Goal: Information Seeking & Learning: Learn about a topic

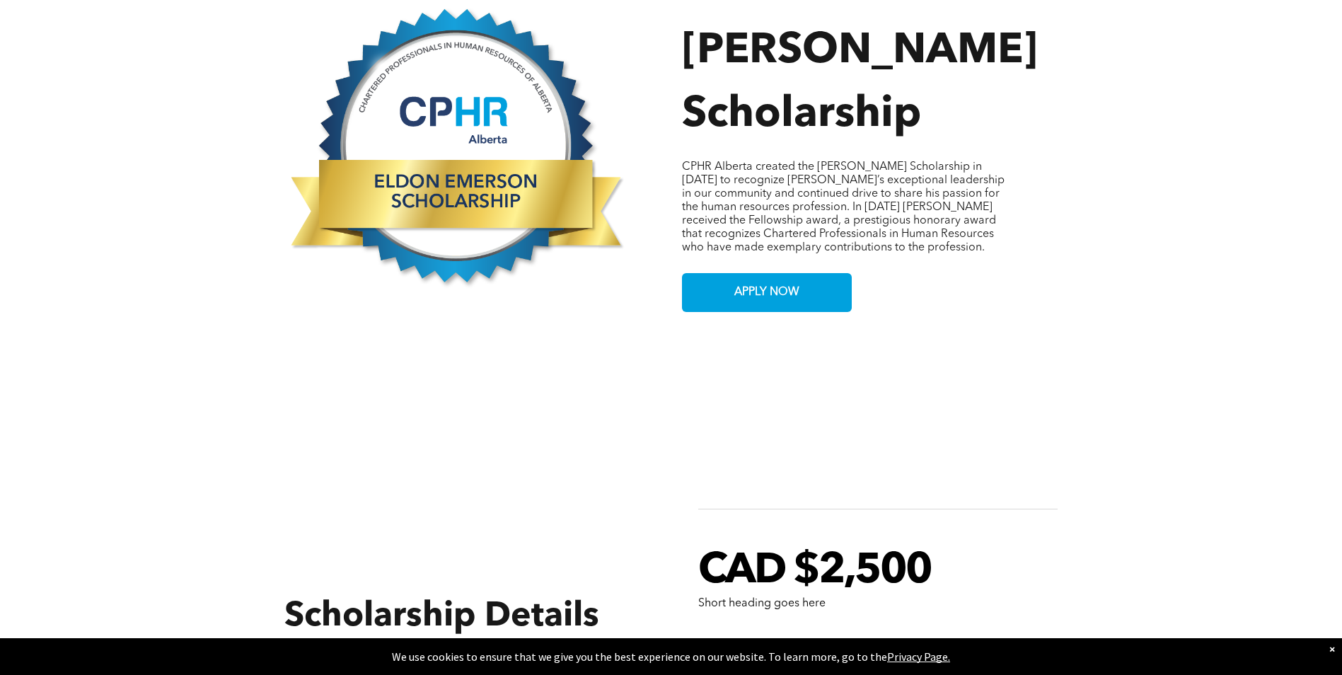
scroll to position [1061, 0]
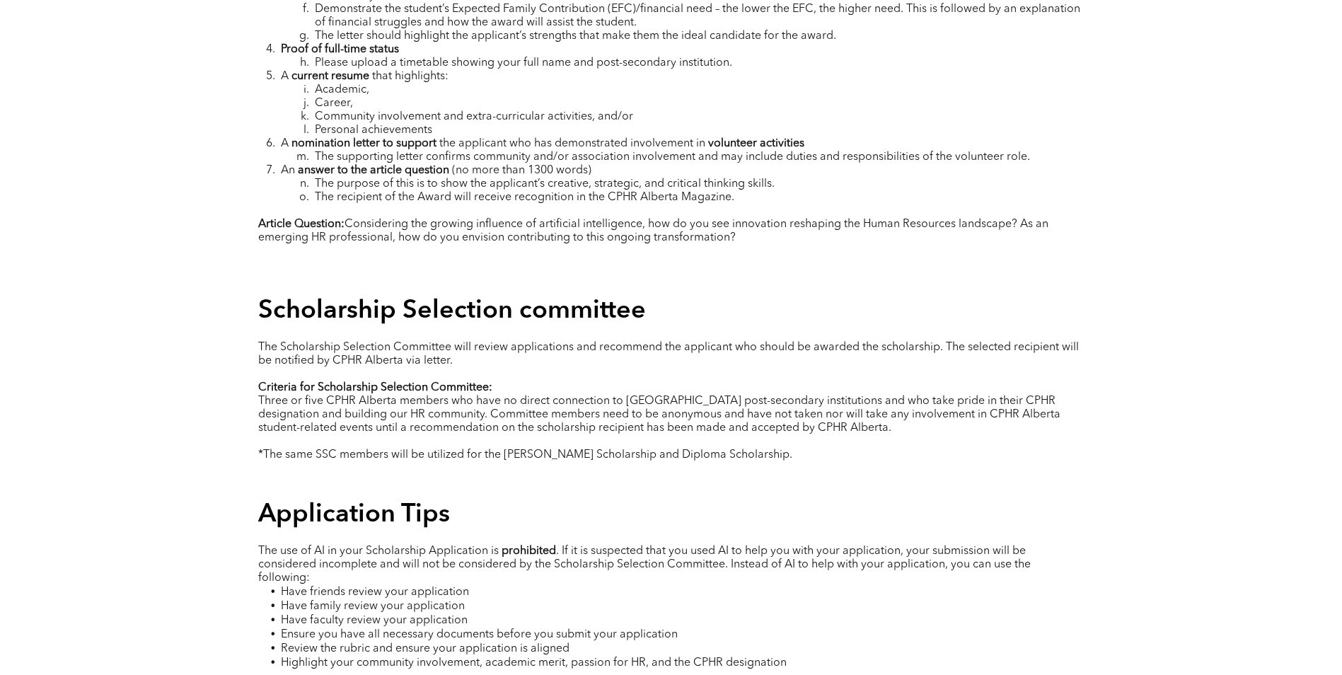
scroll to position [2617, 0]
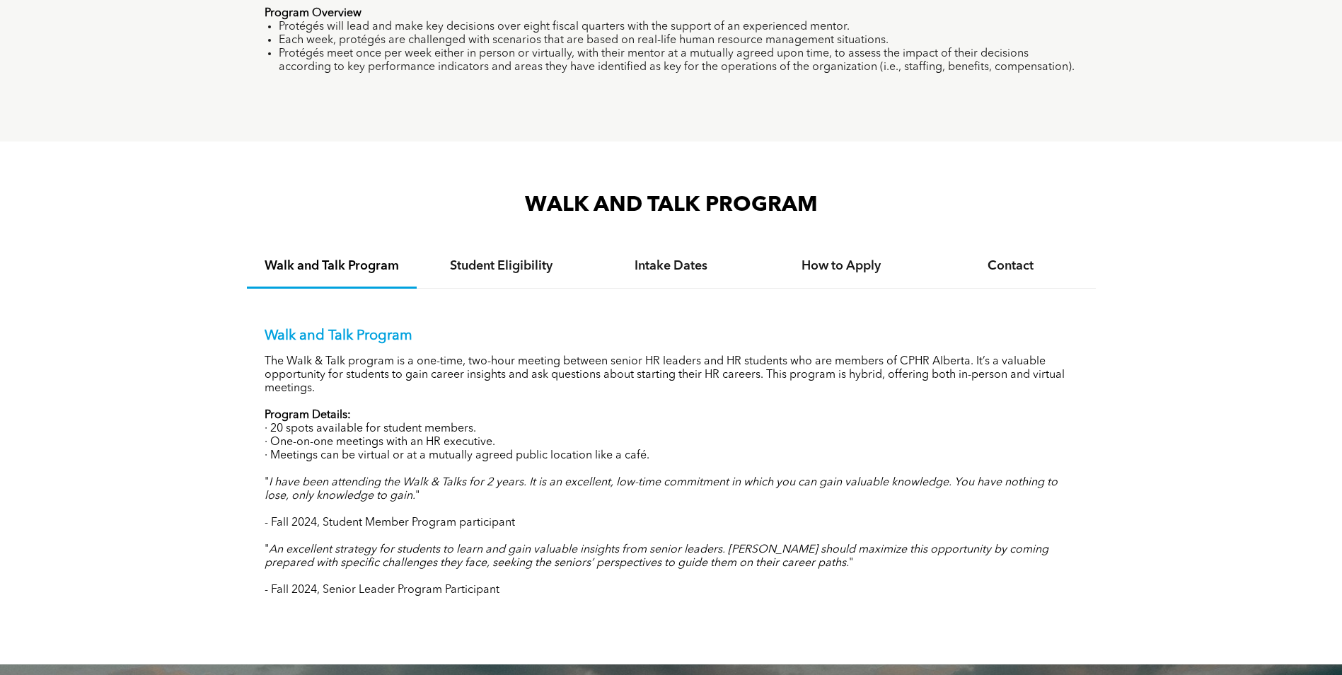
scroll to position [1273, 0]
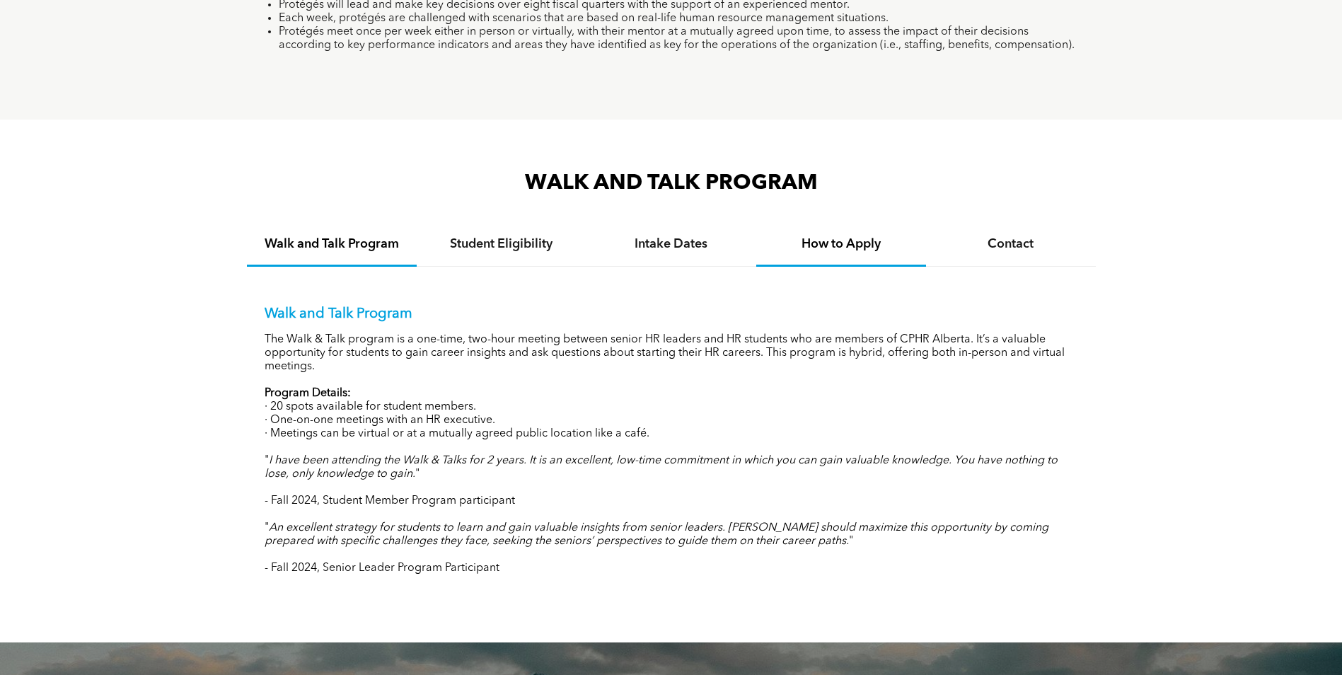
click at [841, 245] on h4 "How to Apply" at bounding box center [841, 244] width 144 height 16
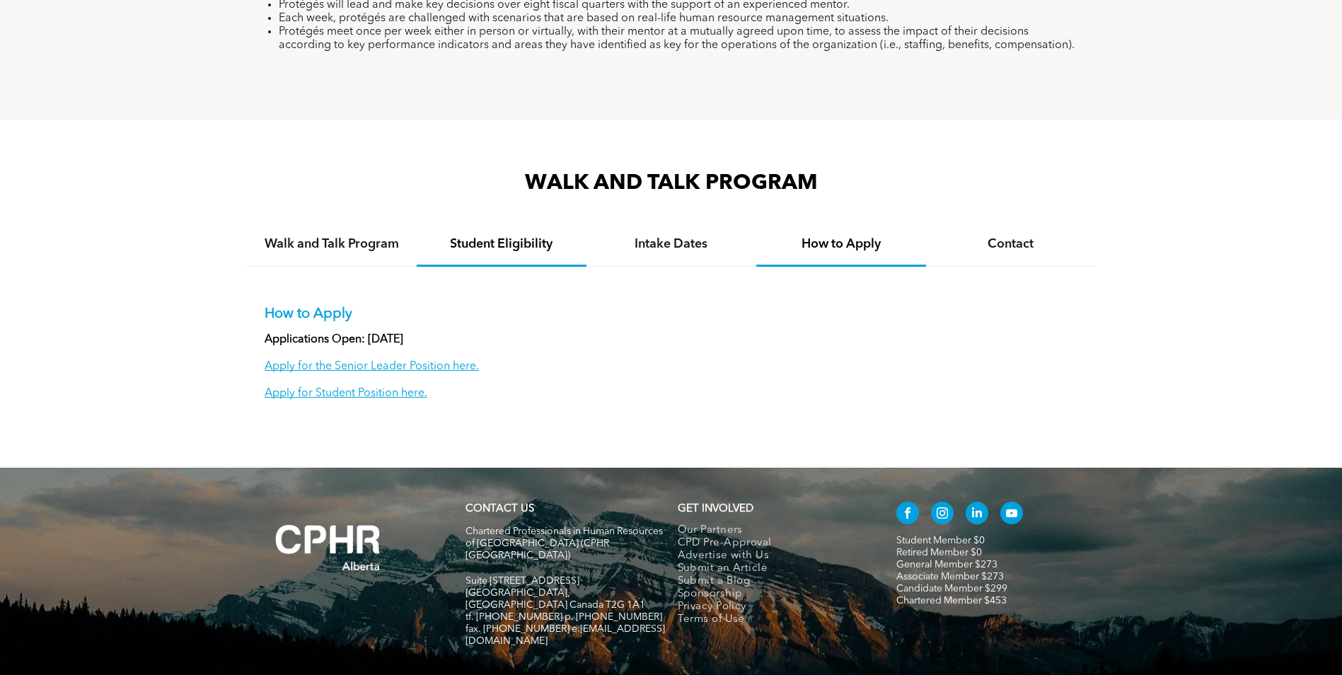
click at [520, 243] on h4 "Student Eligibility" at bounding box center [501, 244] width 144 height 16
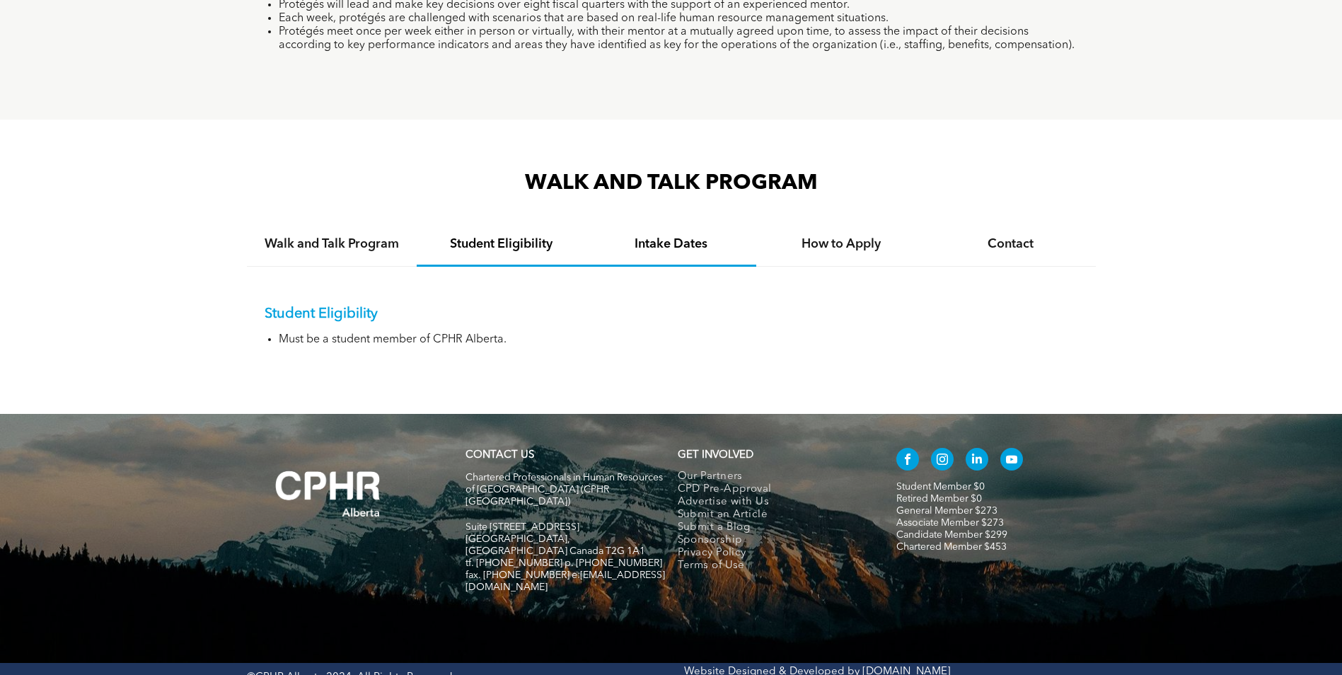
click at [677, 244] on h4 "Intake Dates" at bounding box center [671, 244] width 144 height 16
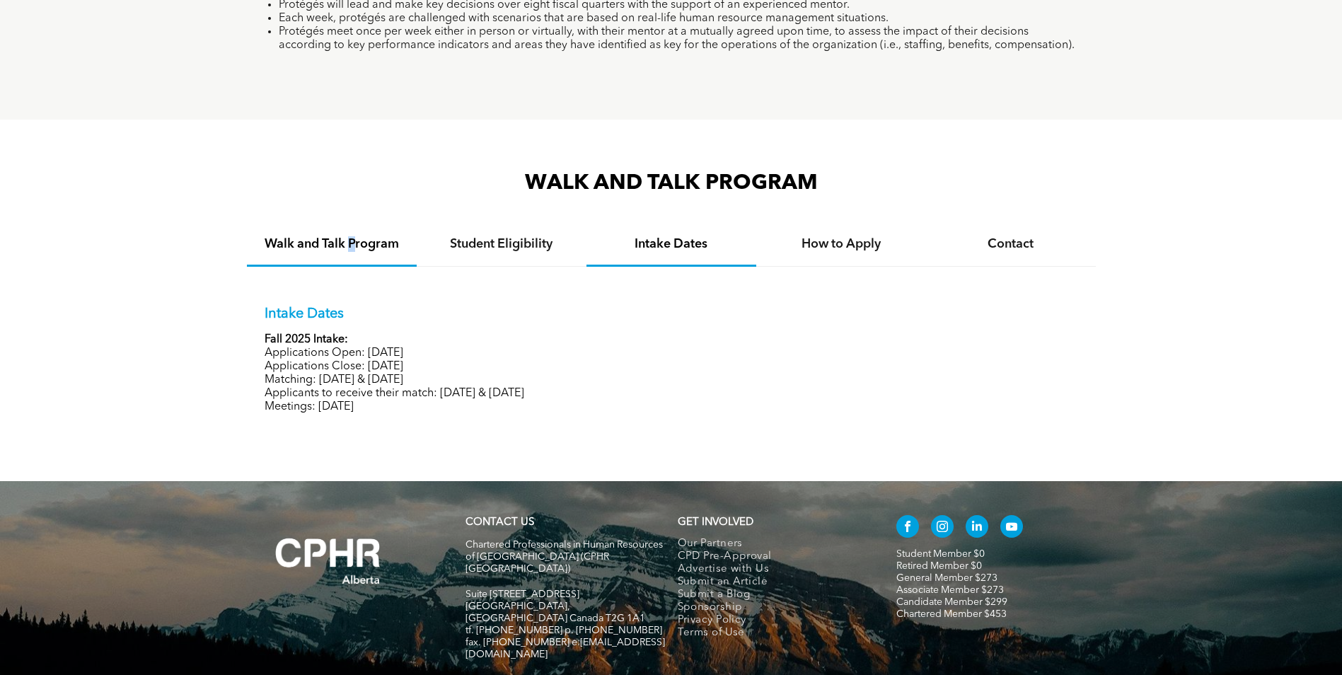
click at [352, 243] on h4 "Walk and Talk Program" at bounding box center [332, 244] width 144 height 16
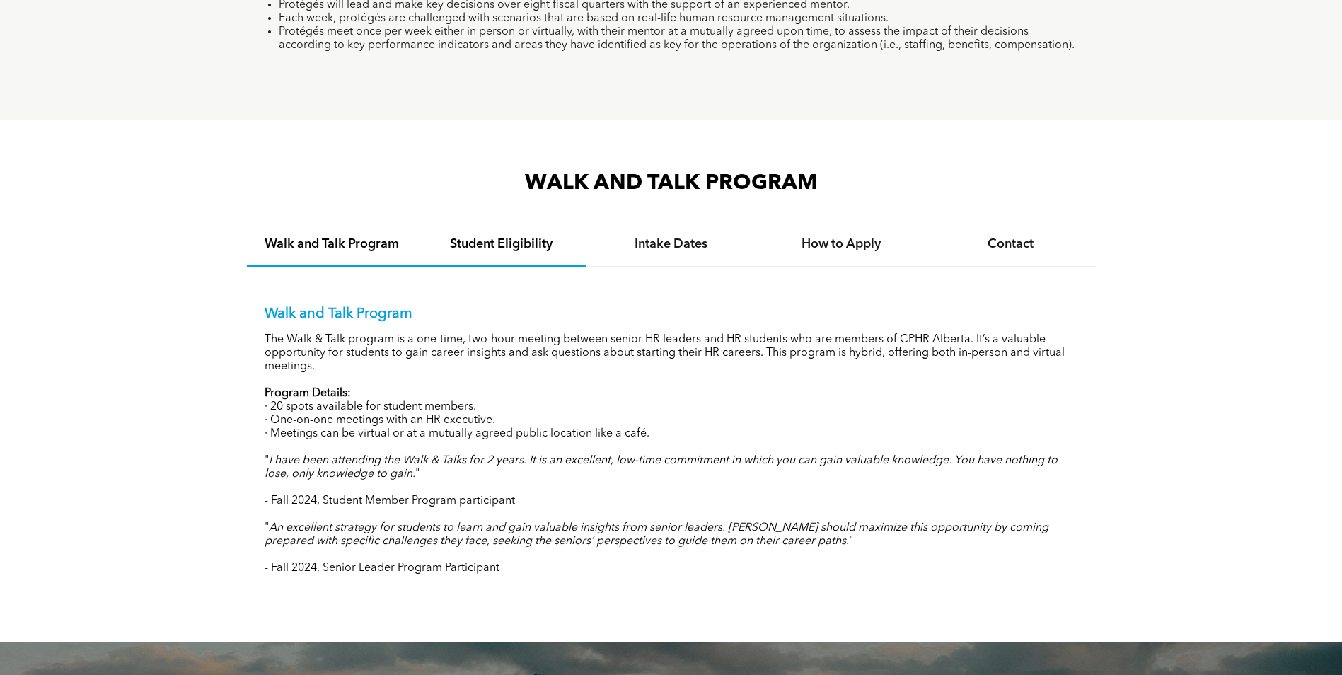
click at [530, 250] on div "Student Eligibility" at bounding box center [502, 244] width 170 height 43
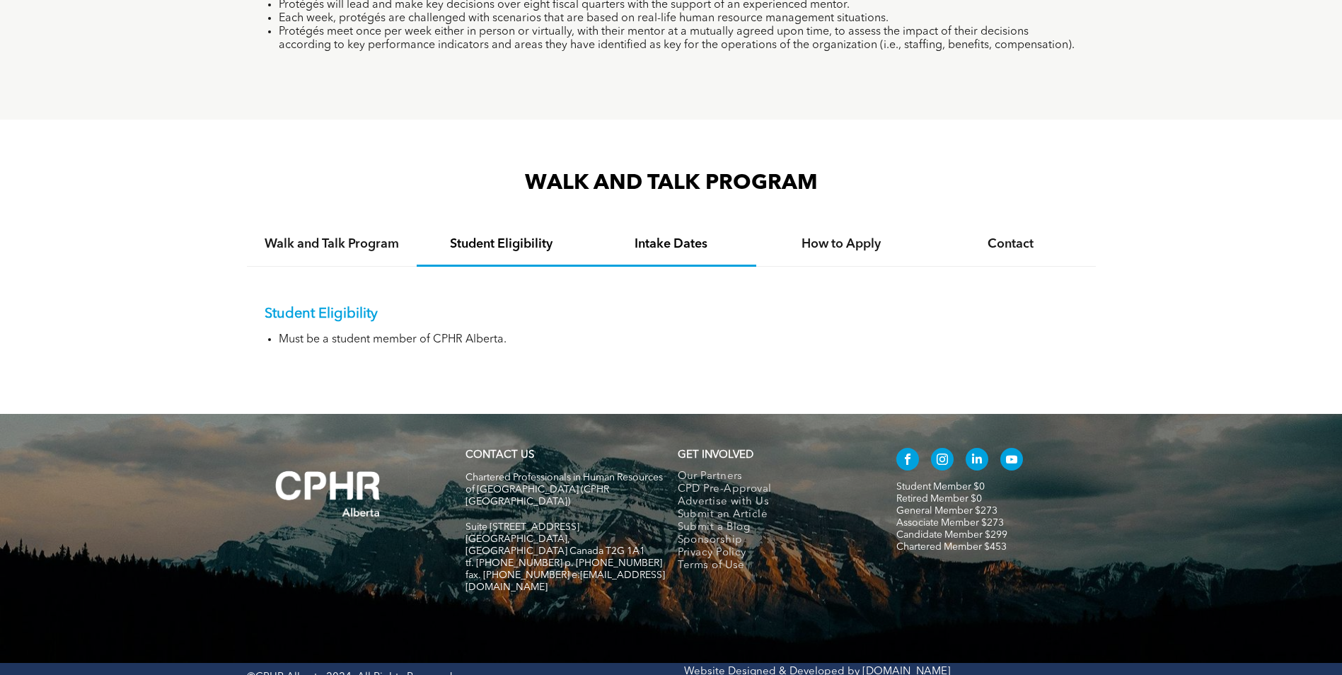
click at [670, 238] on h4 "Intake Dates" at bounding box center [671, 244] width 144 height 16
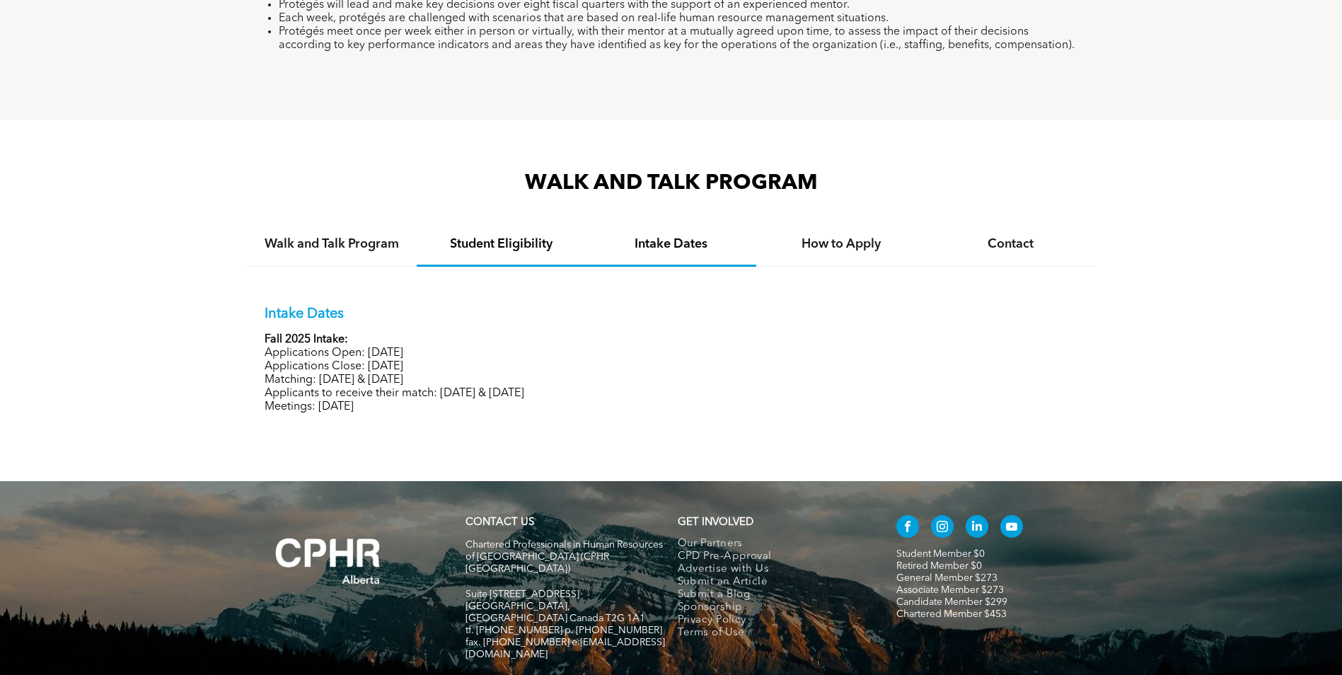
click at [515, 249] on div "Student Eligibility" at bounding box center [502, 244] width 170 height 43
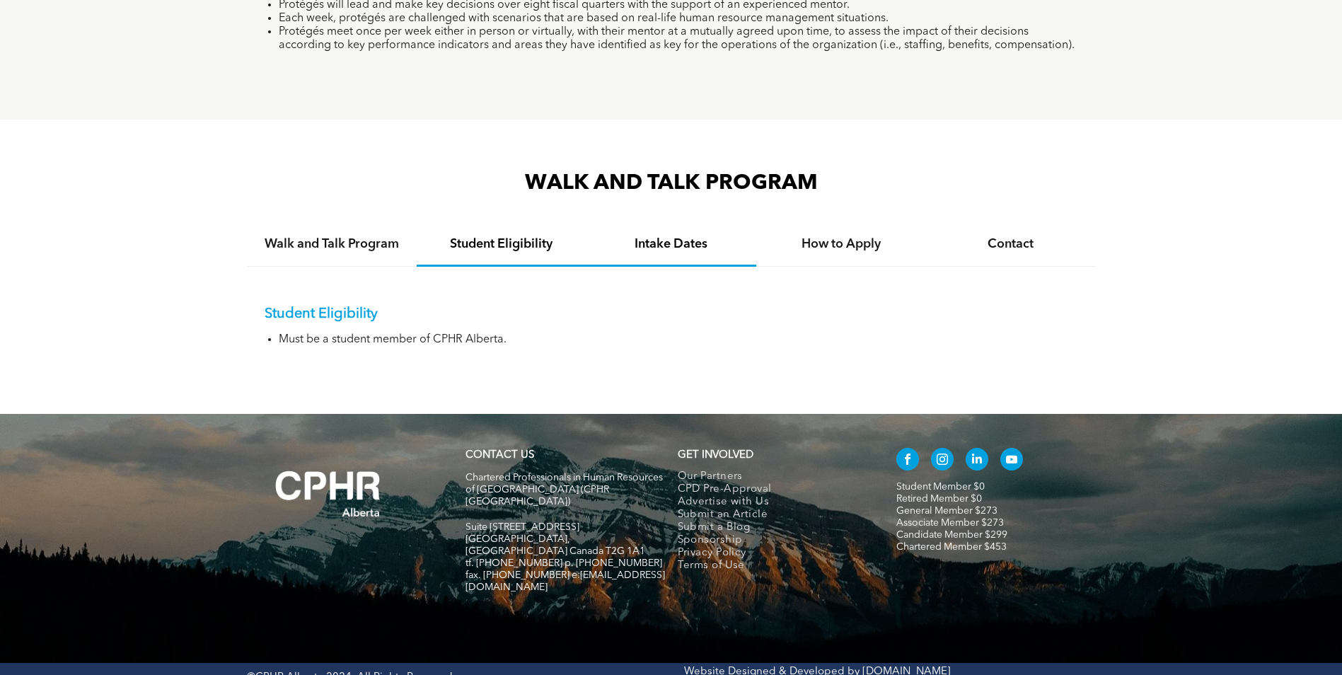
click at [687, 245] on h4 "Intake Dates" at bounding box center [671, 244] width 144 height 16
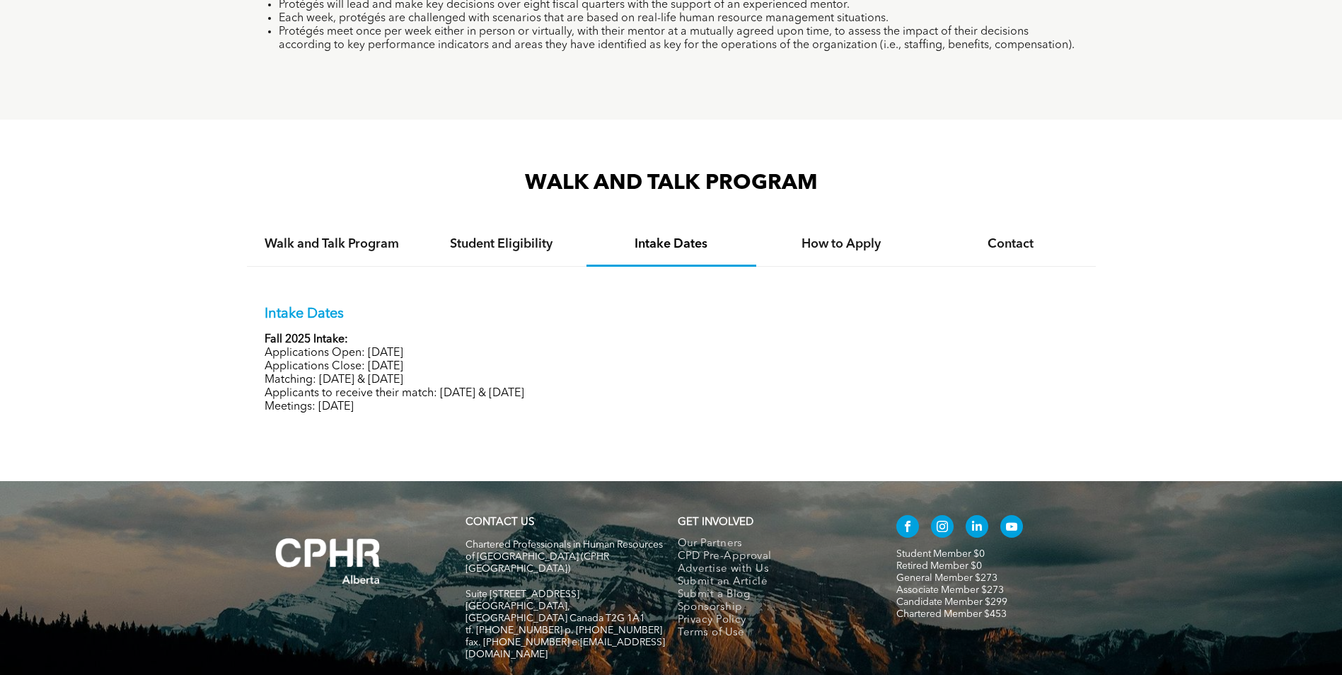
drag, startPoint x: 478, startPoint y: 361, endPoint x: 371, endPoint y: 364, distance: 106.8
click at [371, 364] on p "Applications Close: [DATE]" at bounding box center [671, 366] width 813 height 13
copy p "October 17, 2025"
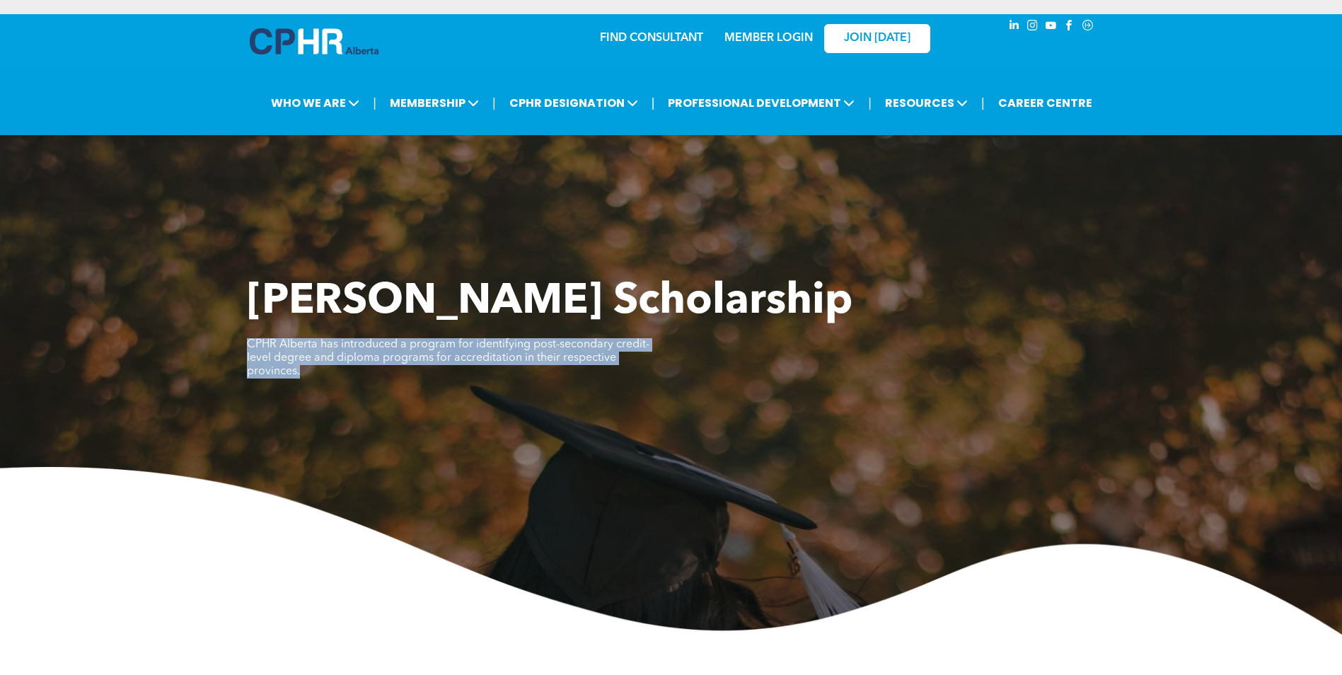
drag, startPoint x: 677, startPoint y: 356, endPoint x: 304, endPoint y: 390, distance: 374.3
click at [211, 347] on div "Eldon Emerson Scholarship CPHR Alberta has introduced a program for identifying…" at bounding box center [671, 456] width 1342 height 358
copy span "CPHR Alberta has introduced a program for identifying post-secondary credit-lev…"
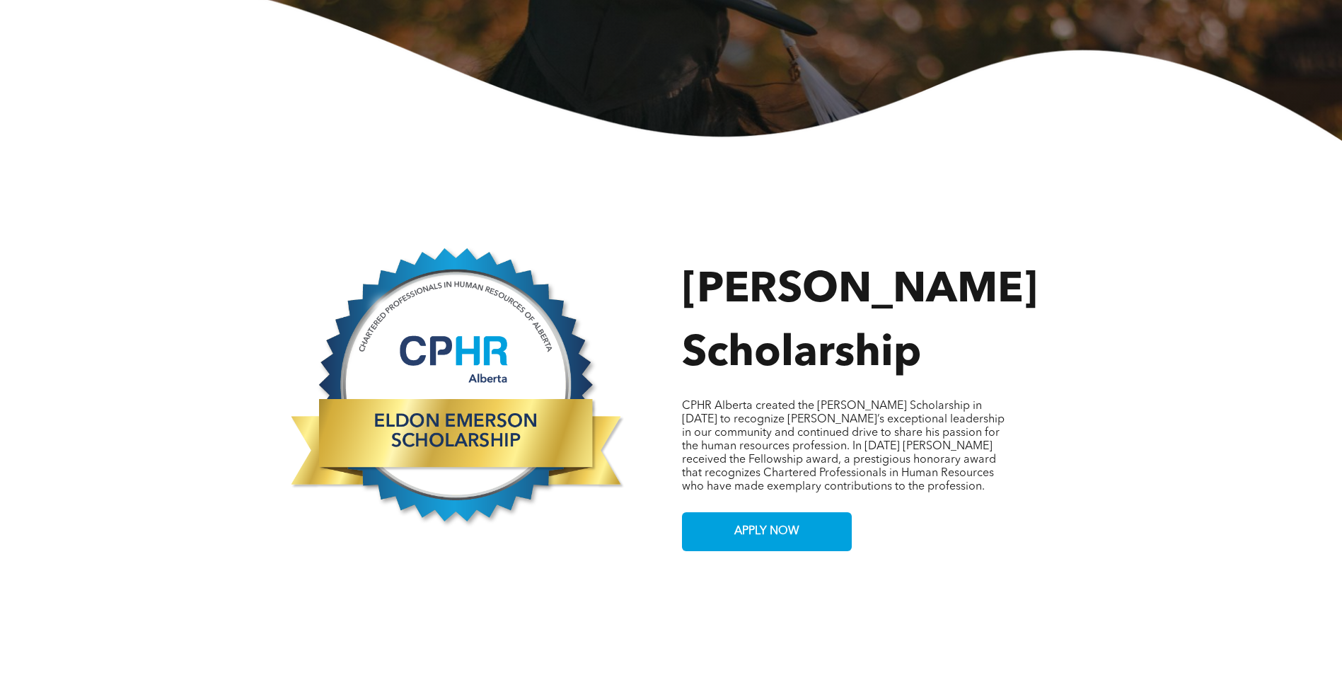
scroll to position [495, 0]
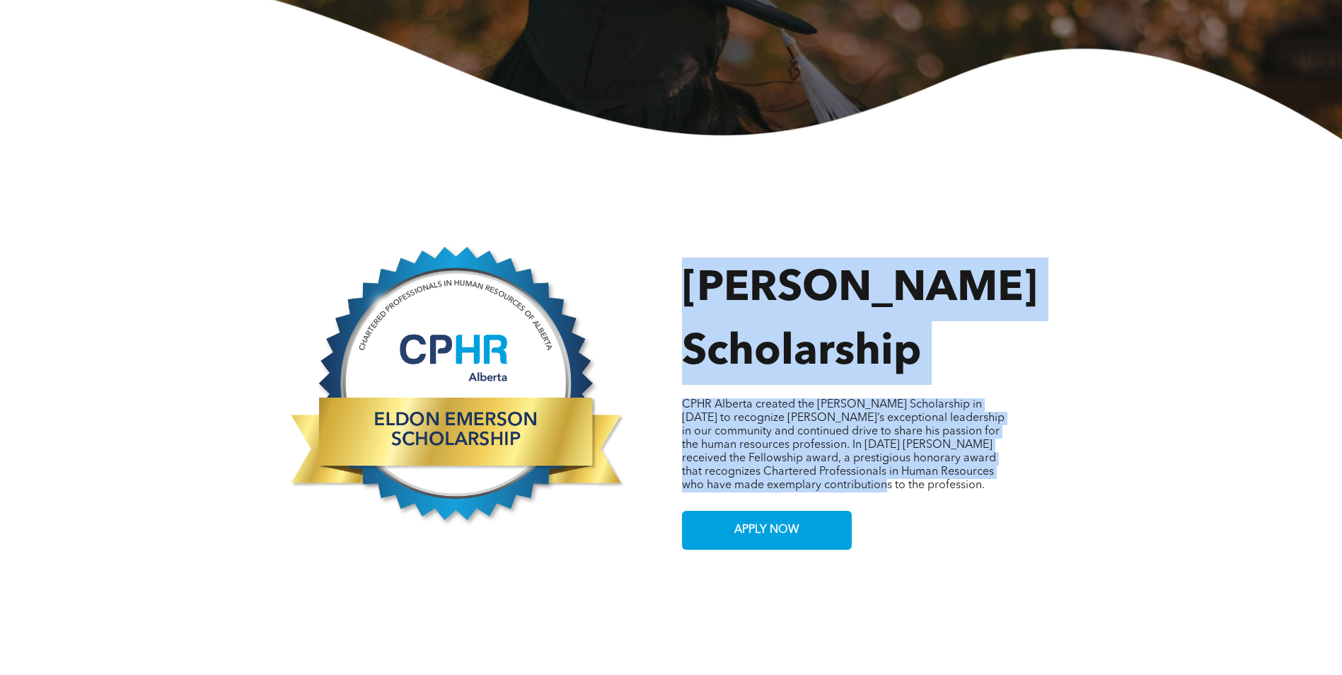
drag, startPoint x: 863, startPoint y: 474, endPoint x: 661, endPoint y: 392, distance: 218.3
click at [661, 392] on div "Button Eldon Emerson Scholarship CPHR Alberta created the Eldon Emerson Scholar…" at bounding box center [671, 366] width 849 height 368
copy div "Button Eldon Emerson Scholarship CPHR Alberta created the Eldon Emerson Scholar…"
drag, startPoint x: 661, startPoint y: 392, endPoint x: 793, endPoint y: 438, distance: 140.0
click at [771, 409] on span "CPHR Alberta created the Eldon Emerson Scholarship in 2021 to recognize Eldon’s…" at bounding box center [843, 445] width 323 height 92
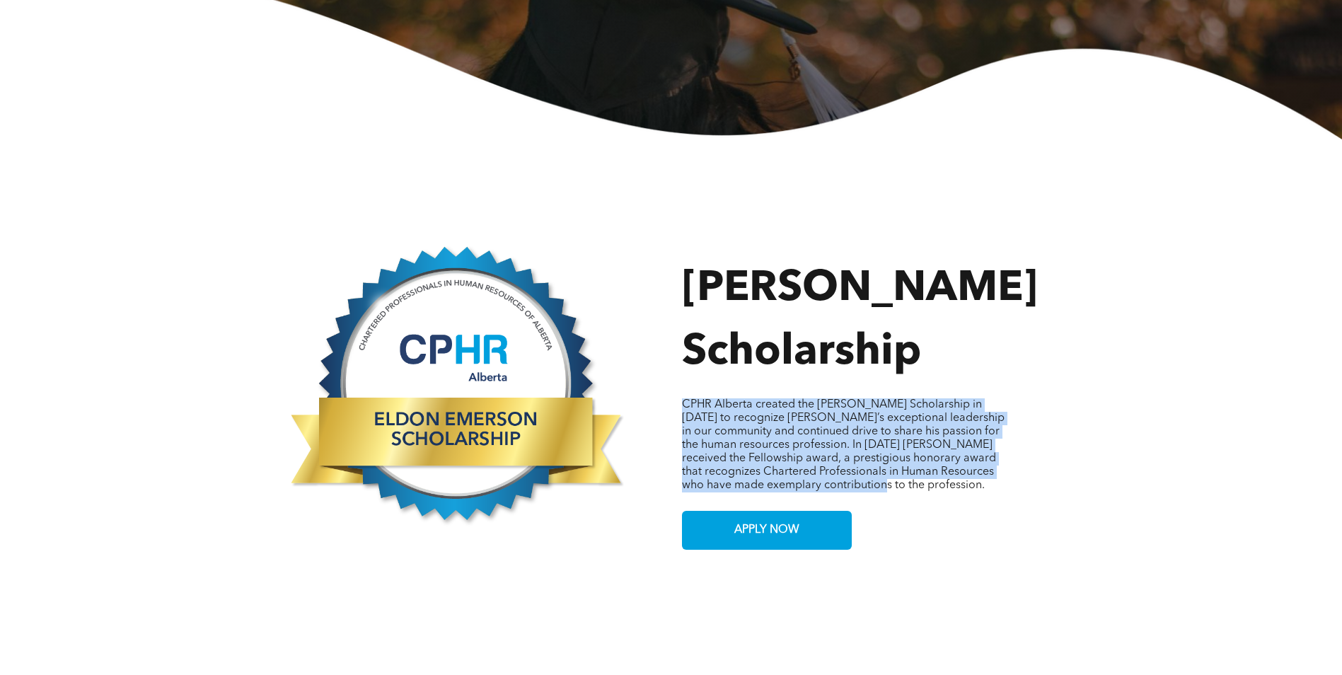
drag, startPoint x: 855, startPoint y: 480, endPoint x: 680, endPoint y: 396, distance: 194.2
click at [680, 396] on div "Button Eldon Emerson Scholarship CPHR Alberta created the Eldon Emerson Scholar…" at bounding box center [671, 366] width 849 height 368
copy span "CPHR Alberta created the [PERSON_NAME] Scholarship in [DATE] to recognize [PERS…"
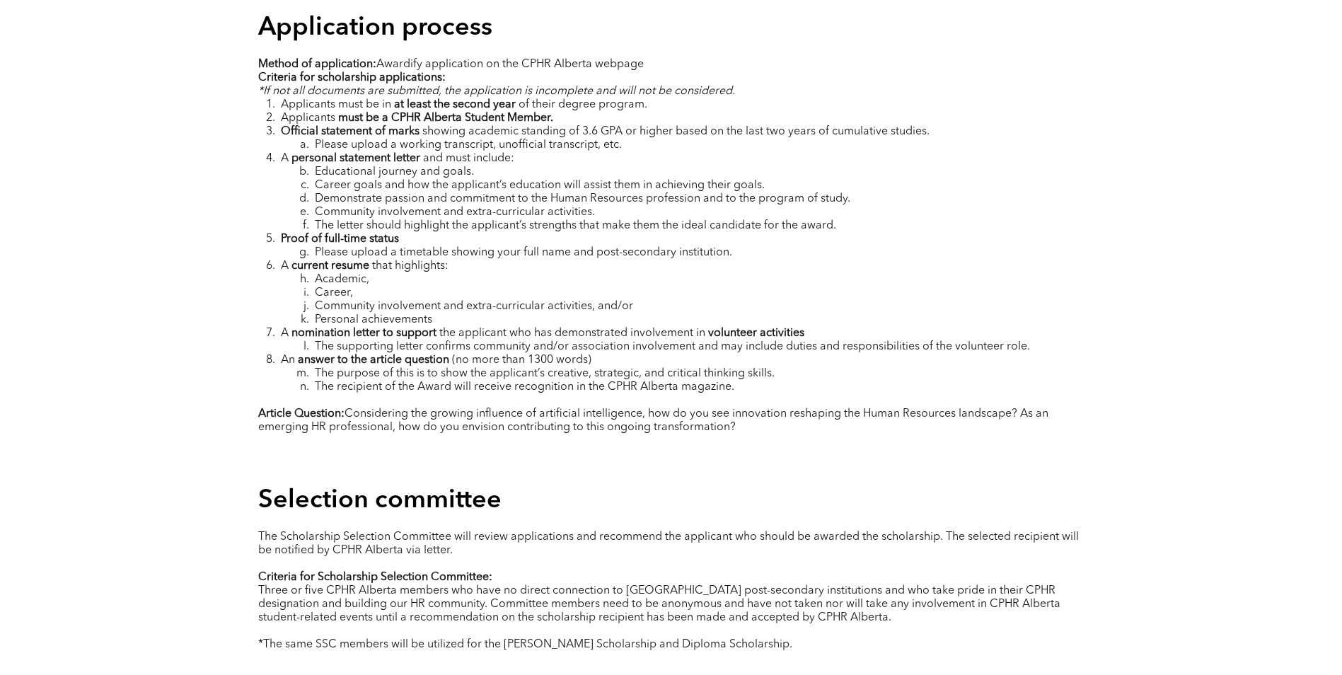
scroll to position [1980, 0]
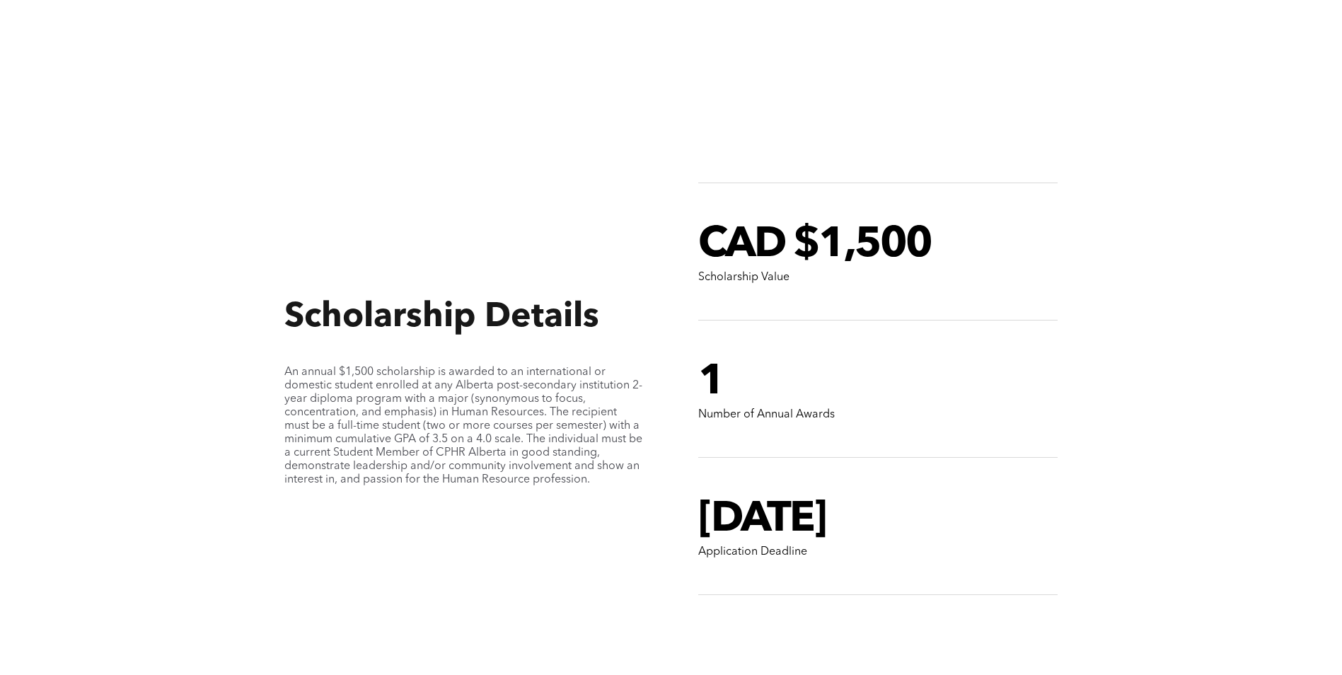
scroll to position [1344, 0]
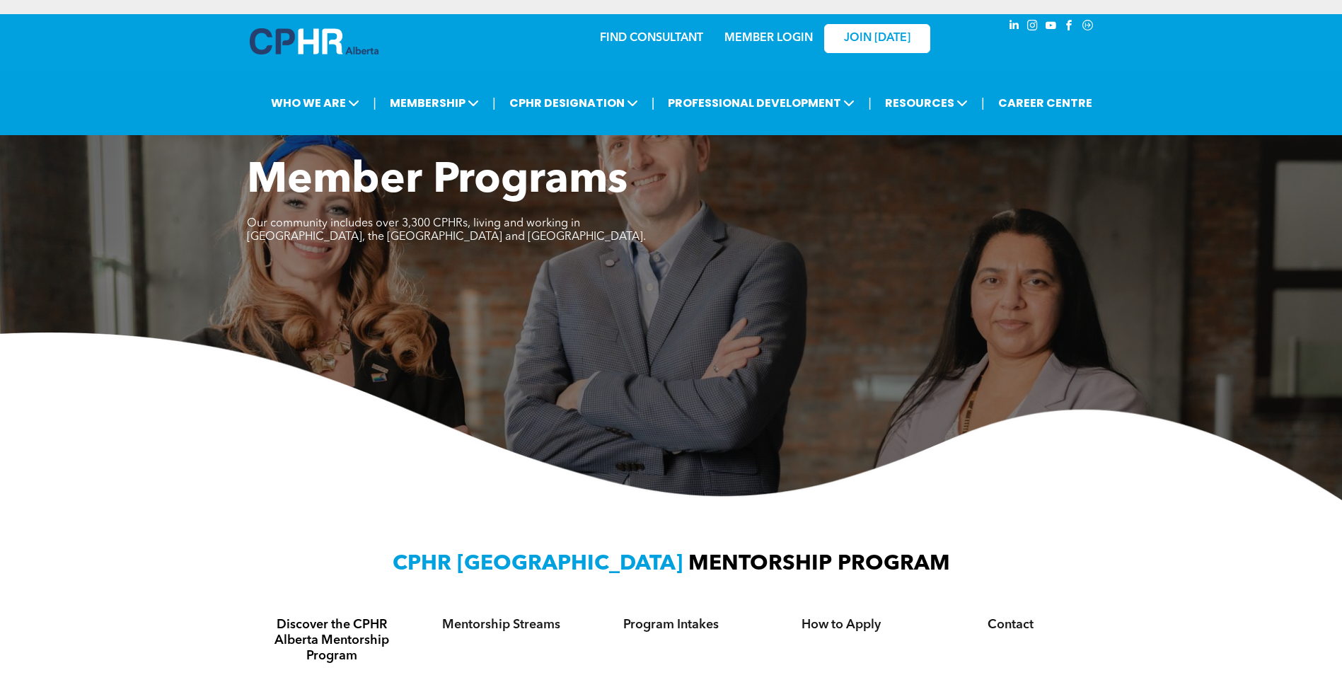
click at [443, 28] on div "FIND CONSULTANT MEMBER LOGIN JOIN [DATE]" at bounding box center [671, 37] width 566 height 46
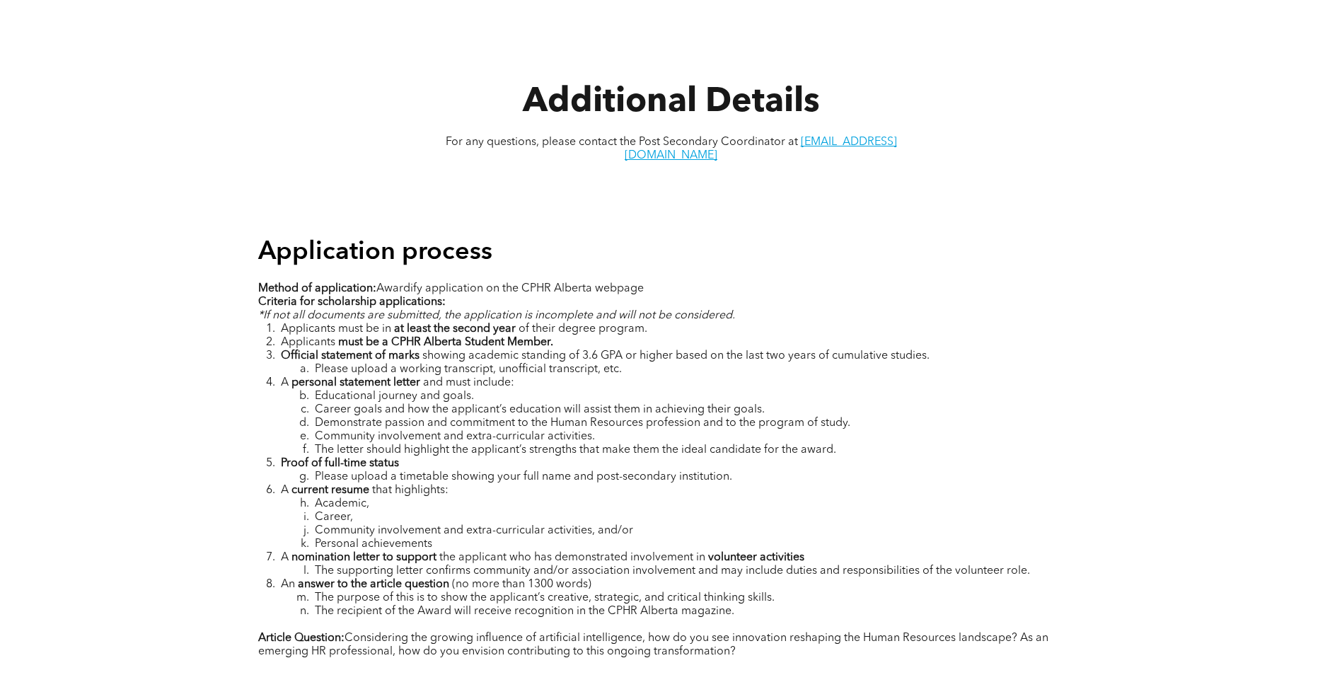
scroll to position [1768, 0]
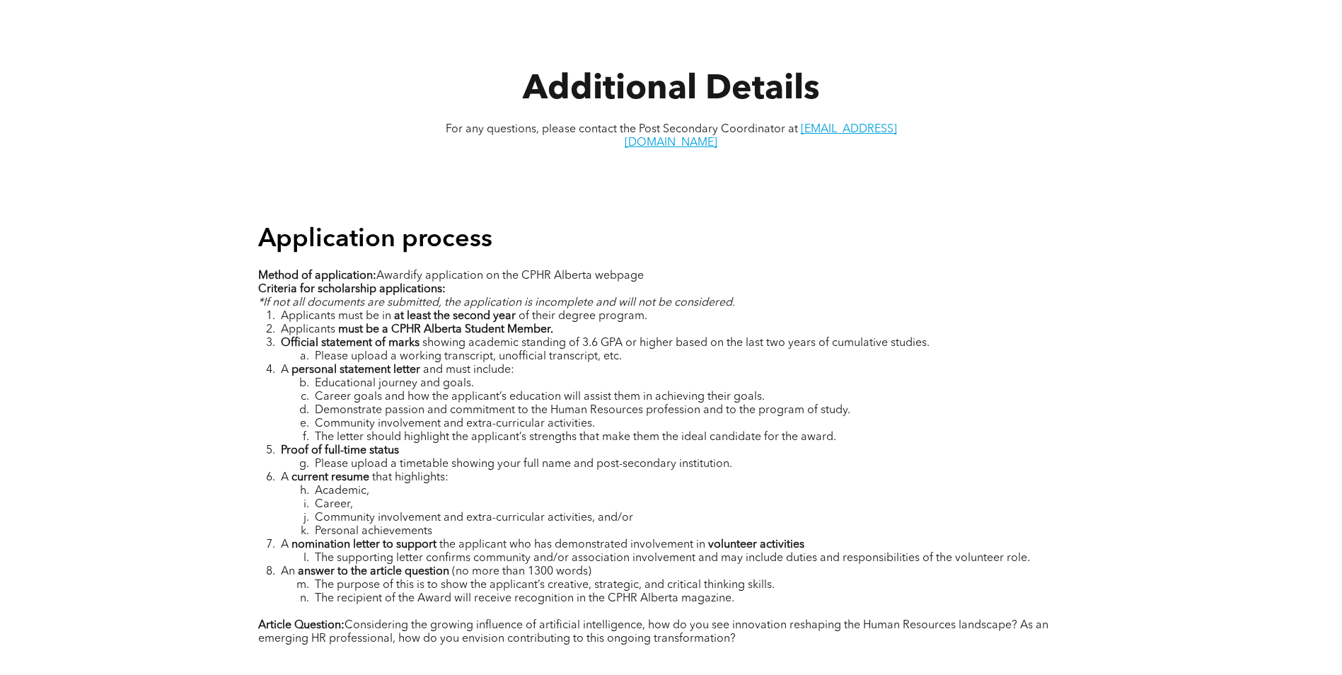
click at [578, 323] on li "Applicants must be a CPHR Alberta Student Member." at bounding box center [682, 329] width 803 height 13
drag, startPoint x: 396, startPoint y: 288, endPoint x: 642, endPoint y: 292, distance: 246.2
click at [642, 310] on li "Applicants must be in at least the second year of their degree program." at bounding box center [682, 316] width 803 height 13
copy li "at least the second year of their degree program"
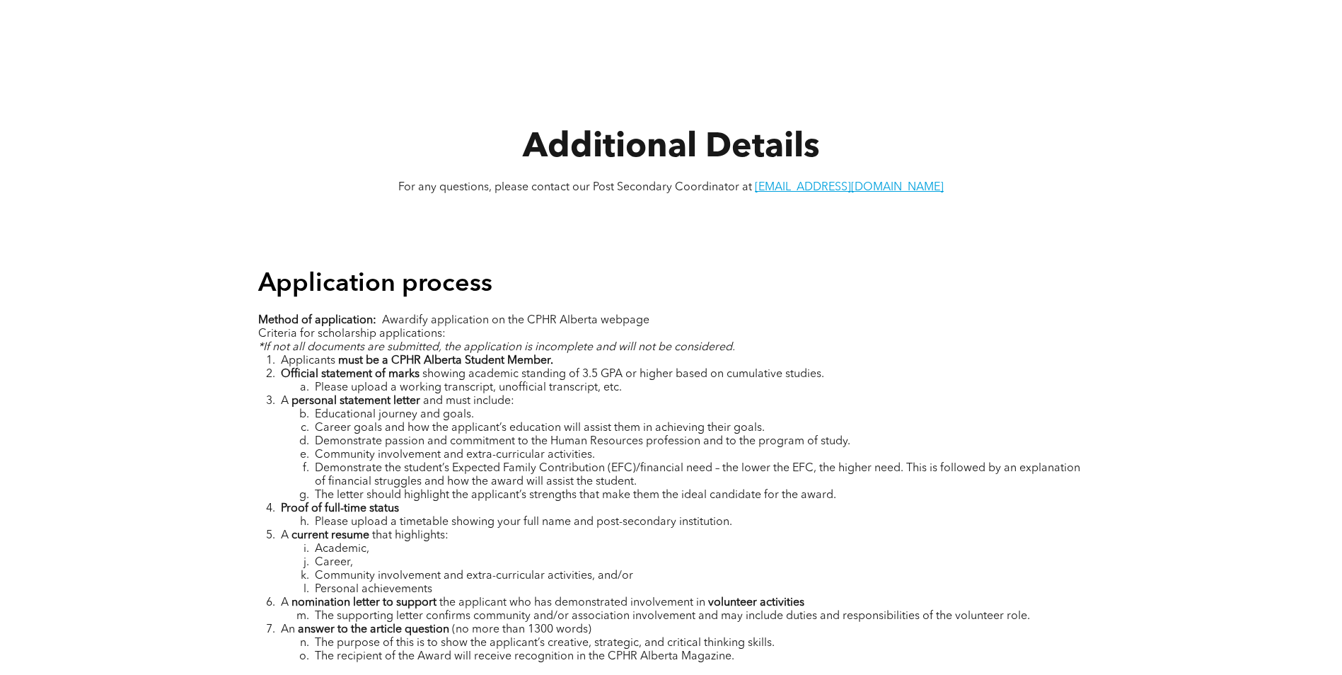
scroll to position [1839, 0]
